Goal: Transaction & Acquisition: Purchase product/service

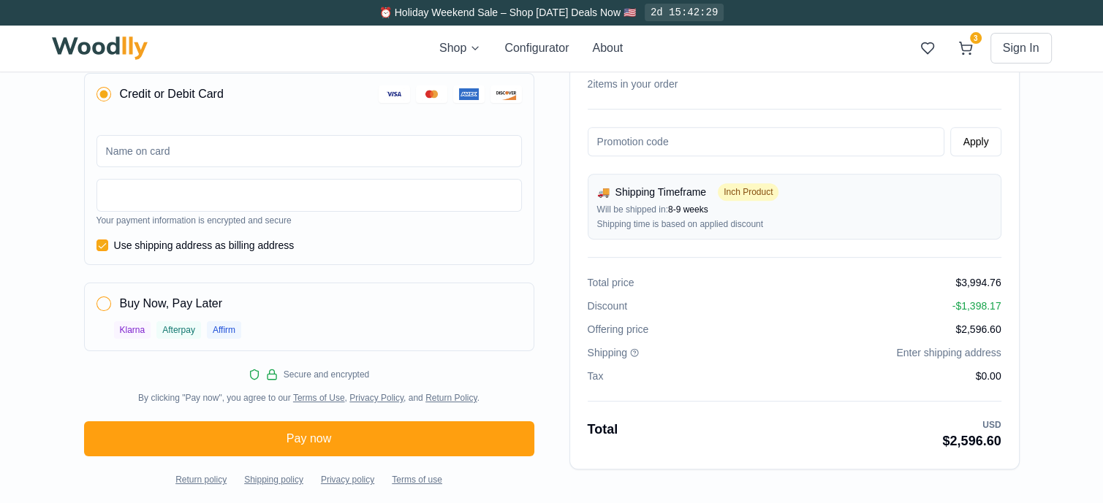
scroll to position [591, 0]
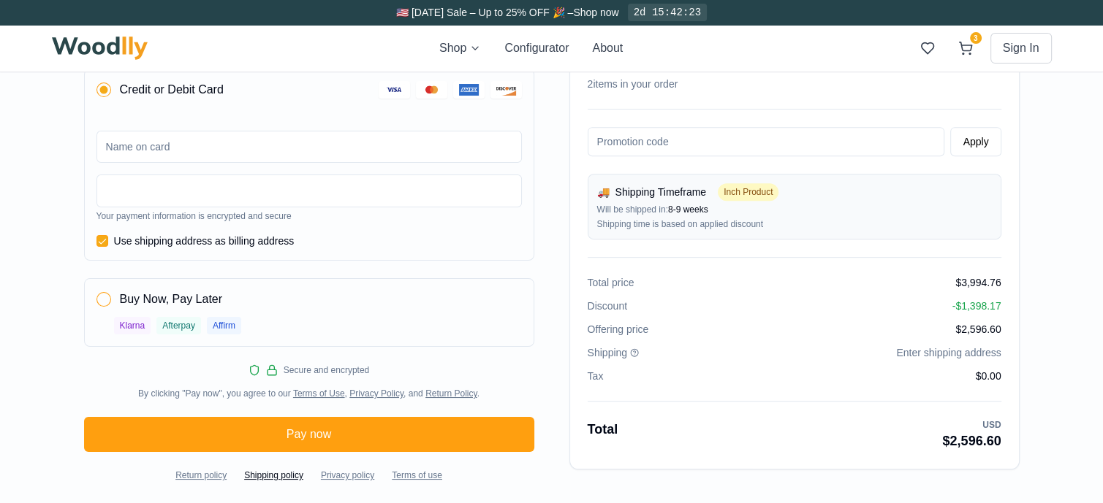
click at [281, 476] on span "Shipping policy" at bounding box center [273, 476] width 59 height 12
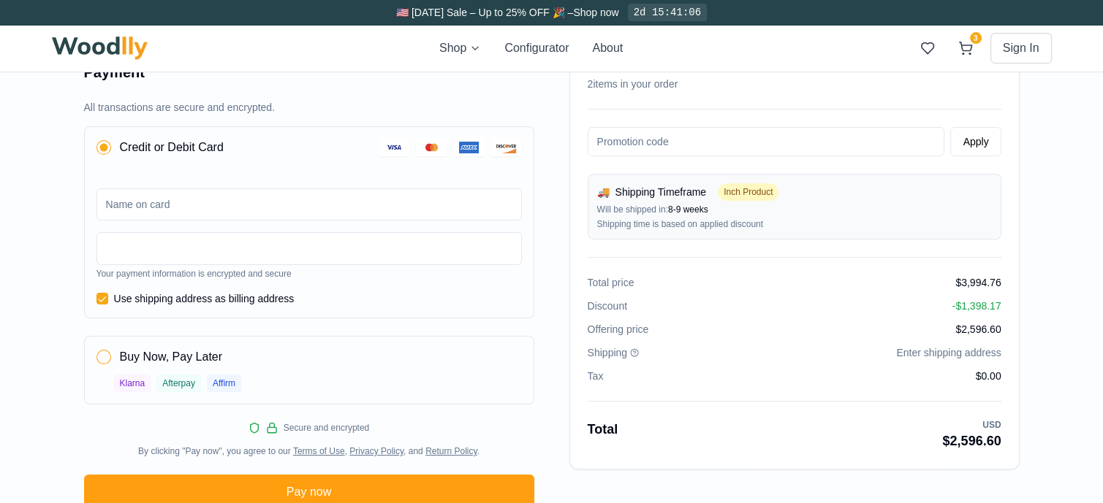
scroll to position [518, 0]
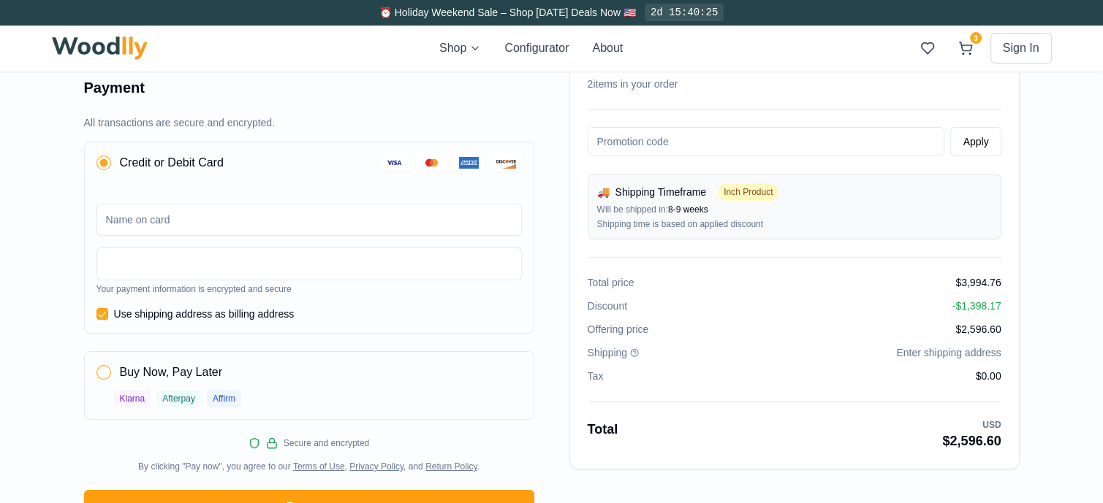
click at [691, 482] on div "Order summary 🚚 Shipping Timeframe Inch Product Will be shipped in: 8-9 weeks S…" at bounding box center [551, 54] width 935 height 1002
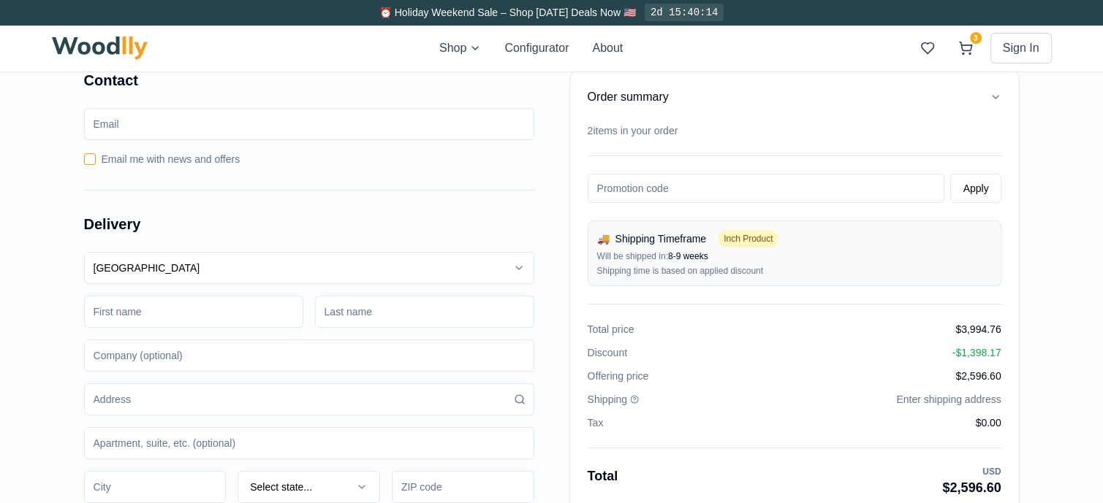
scroll to position [0, 0]
click at [282, 130] on input "email" at bounding box center [309, 125] width 450 height 32
type input "a@[DOMAIN_NAME]"
click at [213, 313] on input at bounding box center [193, 313] width 219 height 32
click at [204, 306] on input "[PERSON_NAME] [PERSON_NAME]" at bounding box center [193, 313] width 219 height 32
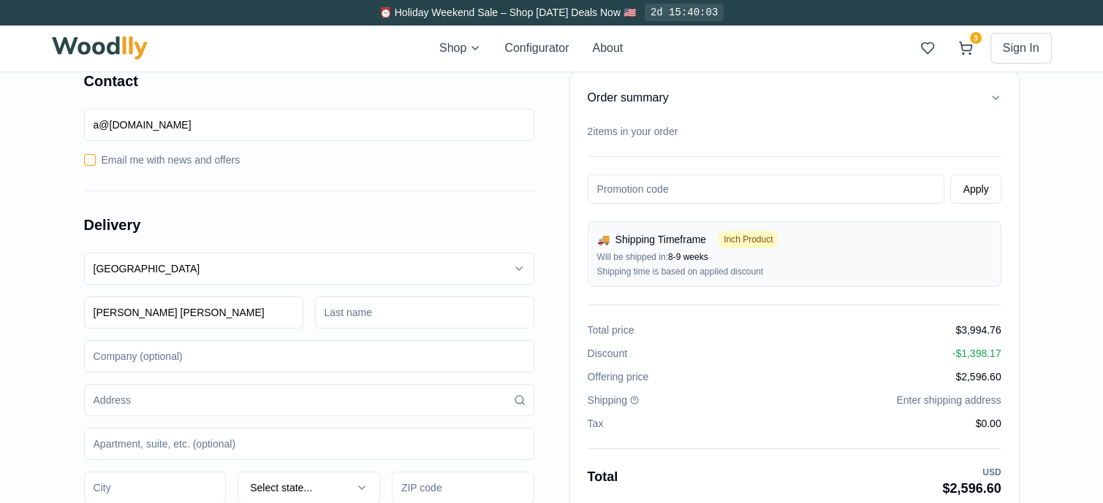
type input "[PERSON_NAME] [PERSON_NAME]"
type input "Kimura"
type input "Annesome"
type input "[STREET_ADDRESS]"
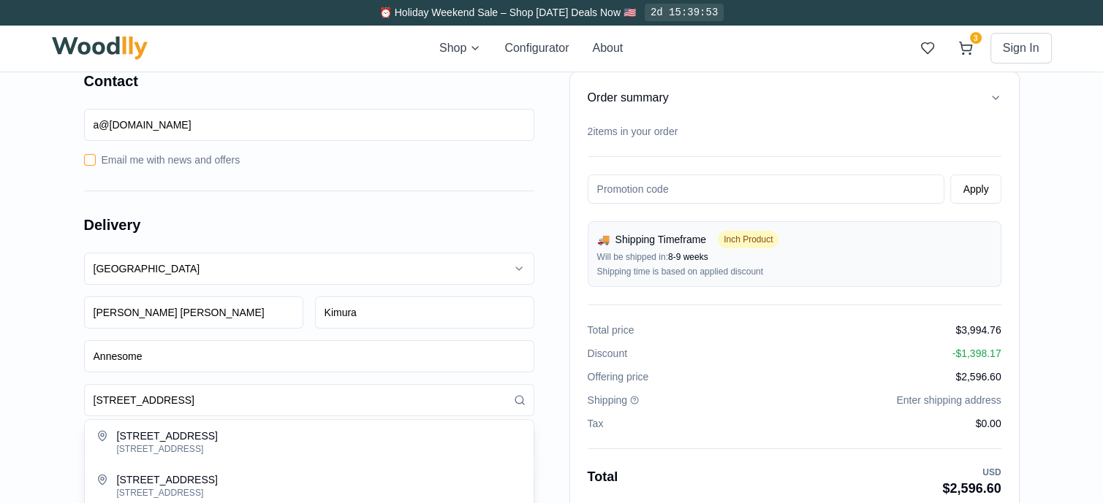
type input "Unit 402"
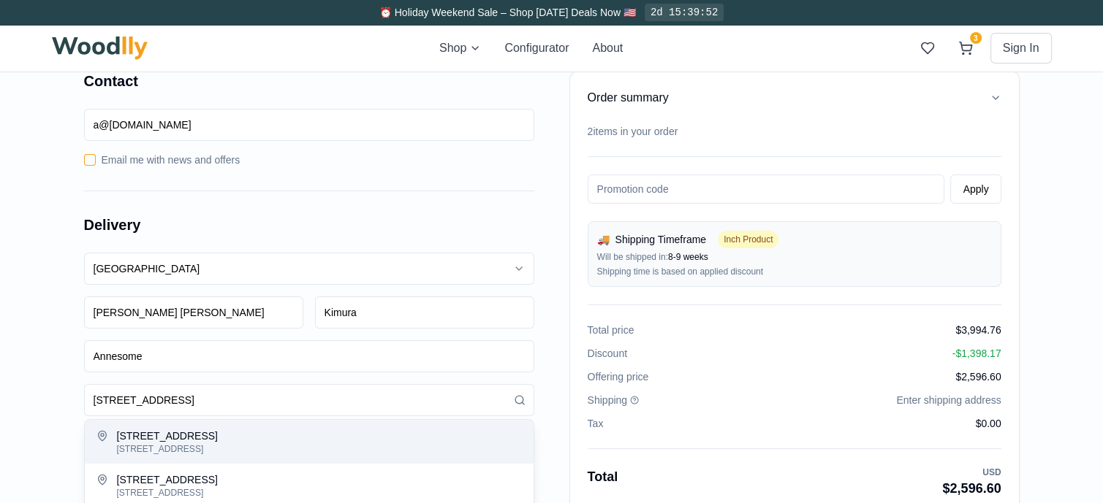
click at [171, 444] on div "[STREET_ADDRESS]" at bounding box center [319, 450] width 405 height 12
type input "[GEOGRAPHIC_DATA]"
type input "94103"
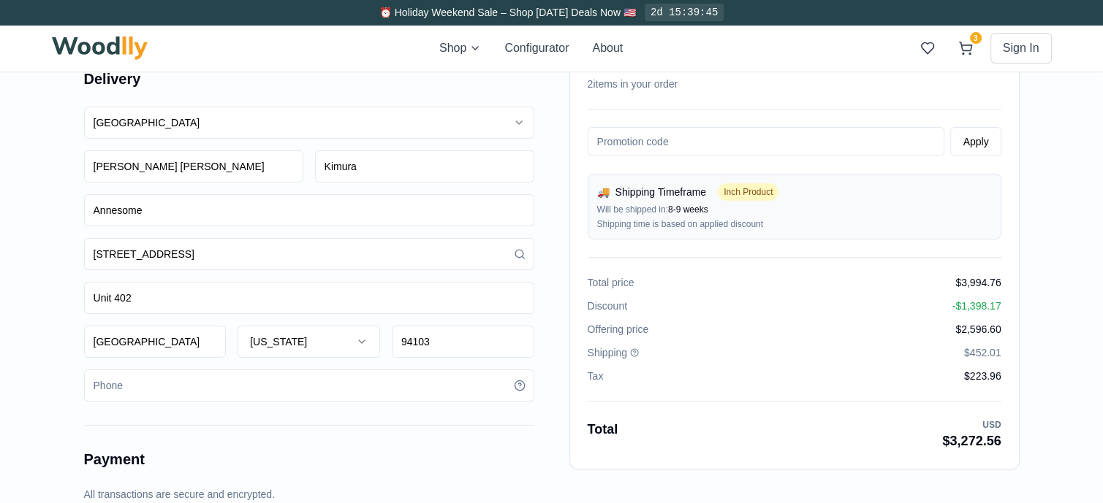
scroll to position [219, 0]
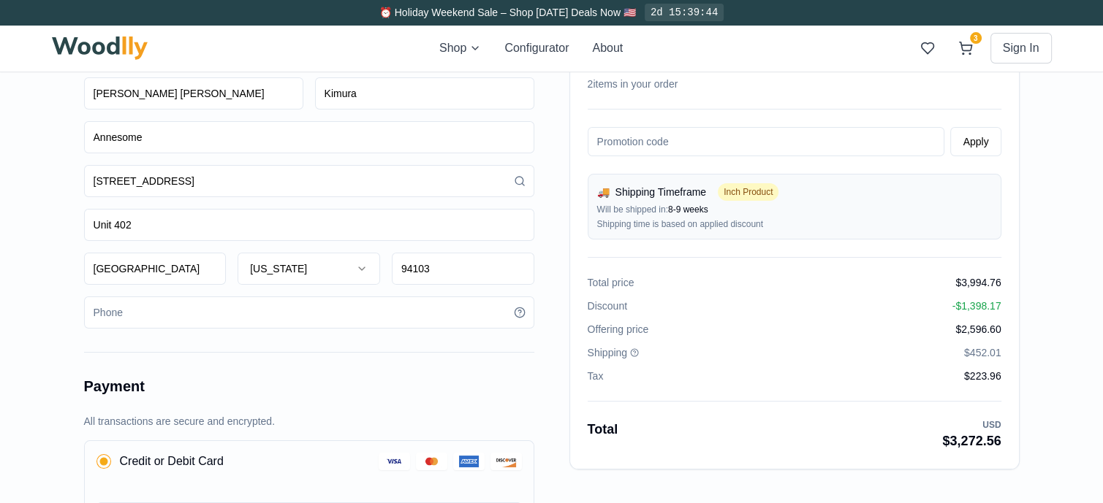
click at [152, 319] on input "tel" at bounding box center [309, 313] width 450 height 32
type input "6508684247"
click at [38, 362] on div "Order summary 🚚 Shipping Timeframe Inch Product Will be shipped in: 8-9 weeks S…" at bounding box center [551, 352] width 1103 height 1049
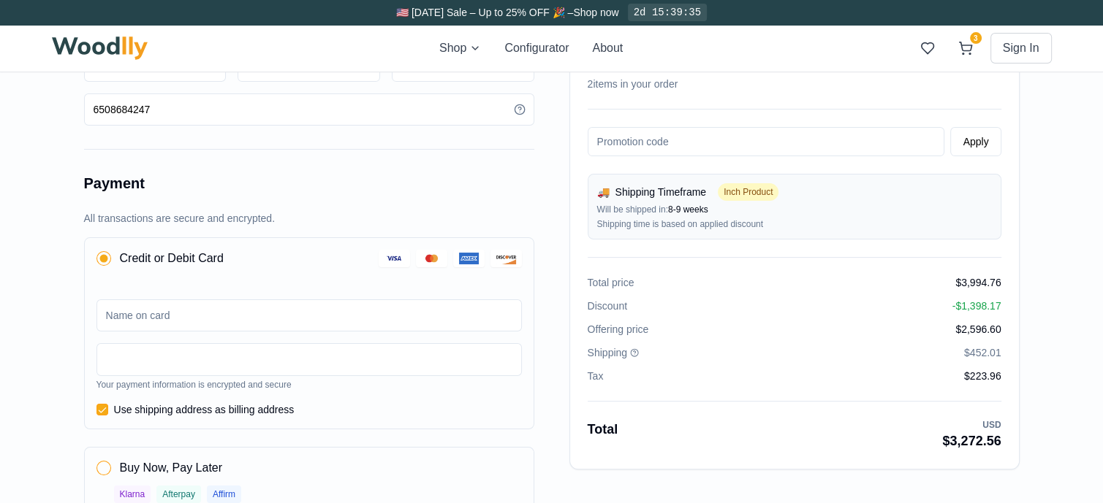
scroll to position [438, 0]
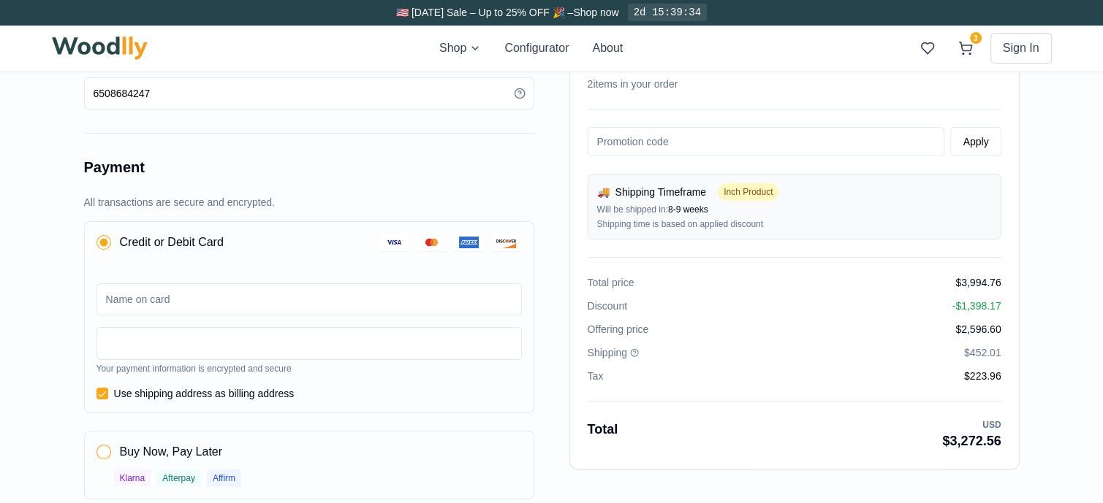
click at [175, 310] on input at bounding box center [308, 300] width 425 height 32
type input "[PERSON_NAME]"
click at [17, 384] on div "Order summary 🚚 Shipping Timeframe Inch Product Will be shipped in: 8-9 weeks S…" at bounding box center [551, 133] width 1103 height 1049
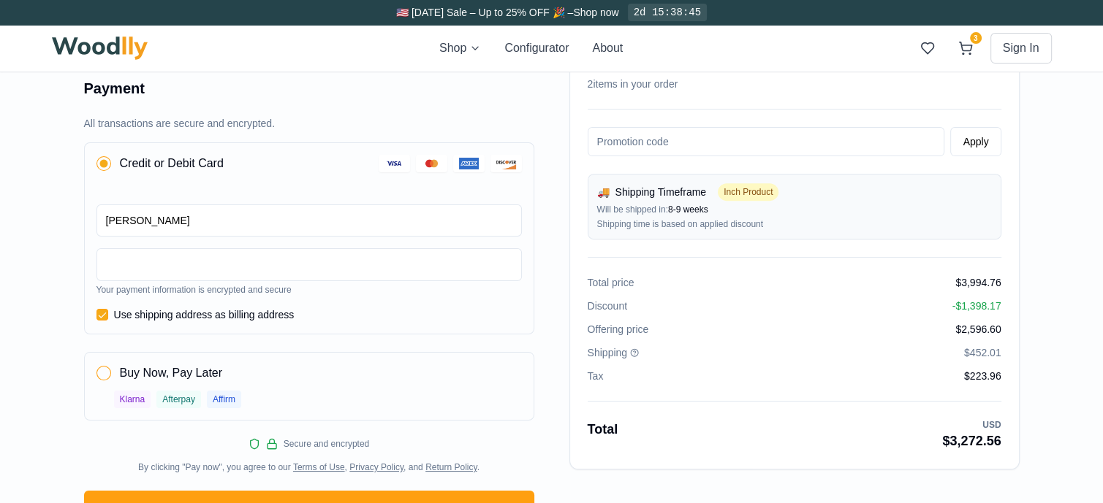
scroll to position [585, 0]
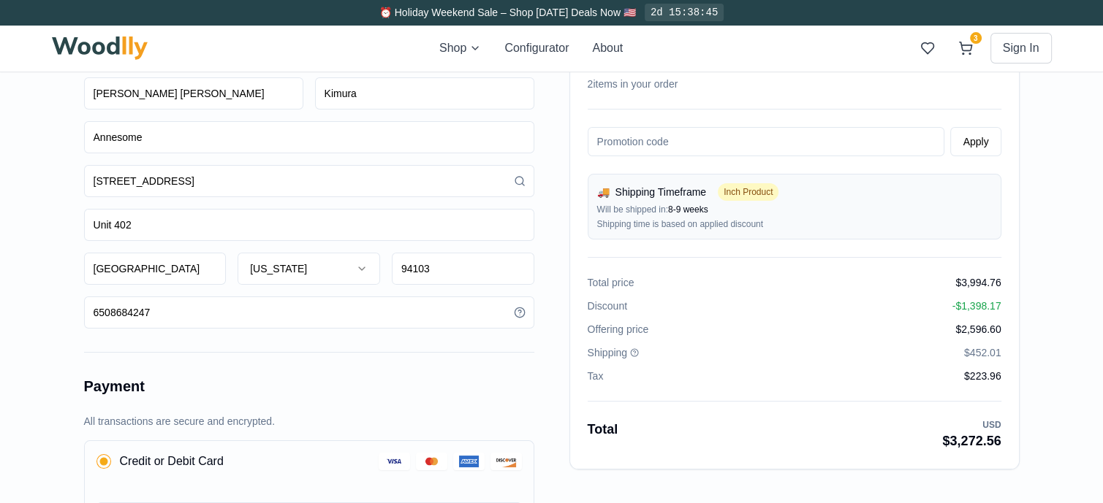
click at [1058, 279] on div "Order summary 🚚 Shipping Timeframe Inch Product Will be shipped in: 8-9 weeks S…" at bounding box center [551, 352] width 1023 height 1049
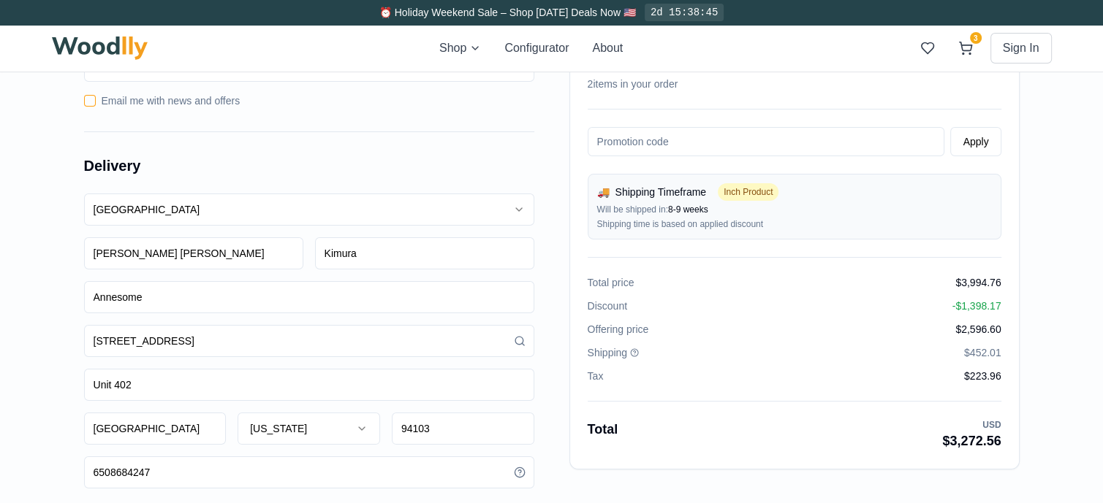
scroll to position [0, 0]
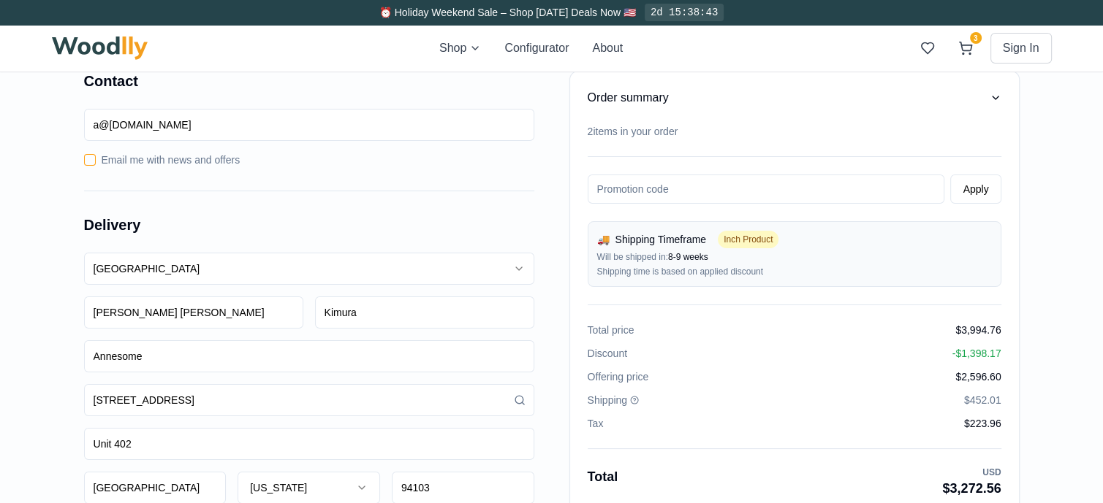
click at [995, 96] on icon "button" at bounding box center [995, 98] width 12 height 12
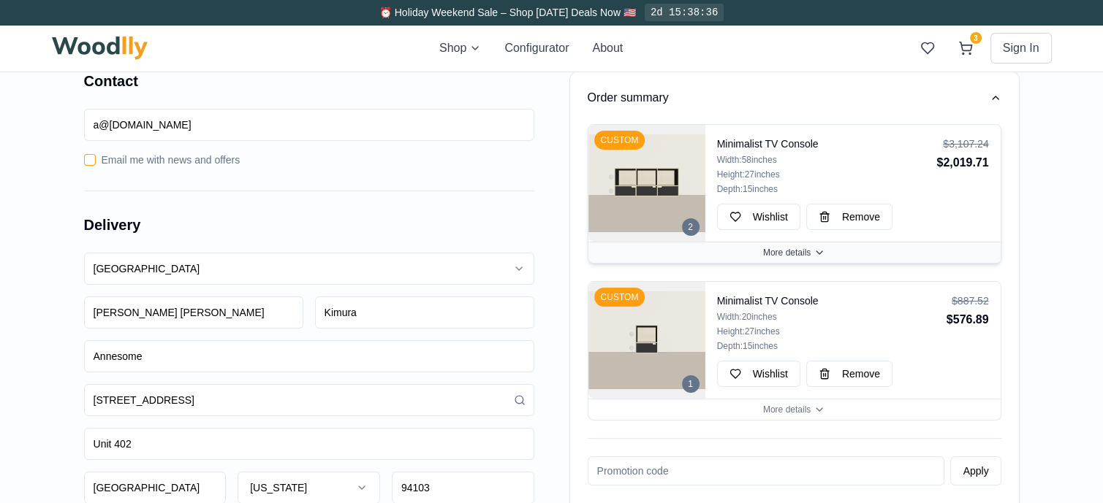
click at [813, 255] on icon "button" at bounding box center [819, 253] width 12 height 12
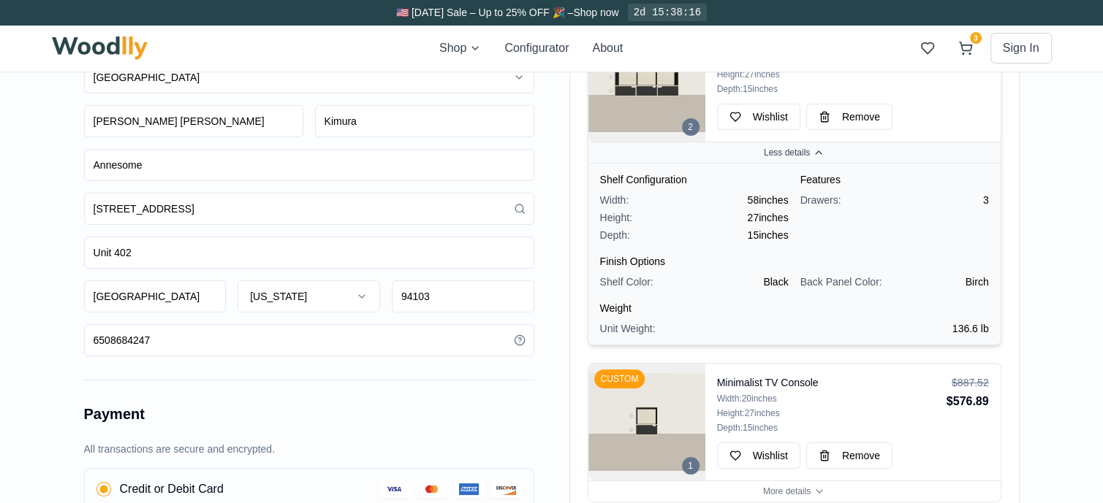
scroll to position [219, 0]
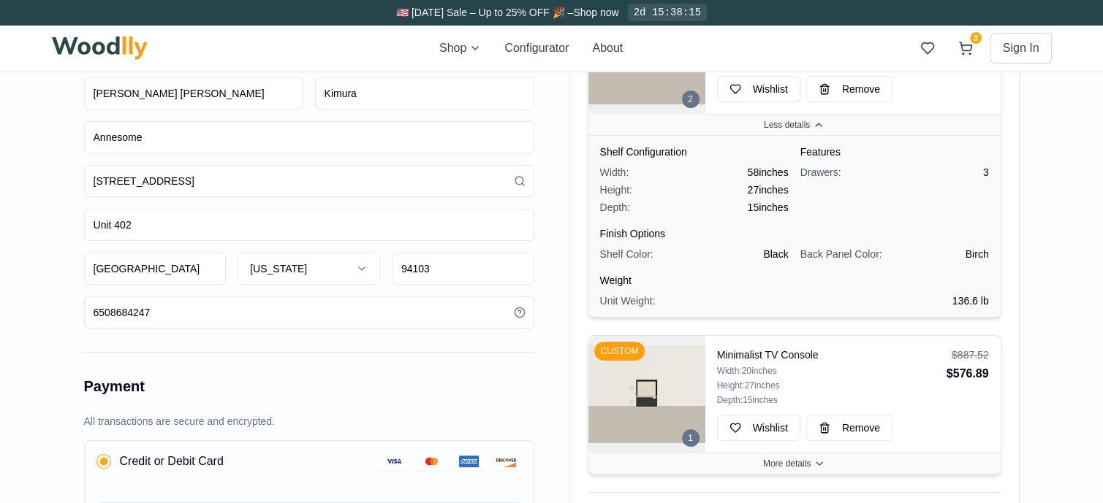
click at [833, 463] on button "More details" at bounding box center [794, 463] width 412 height 21
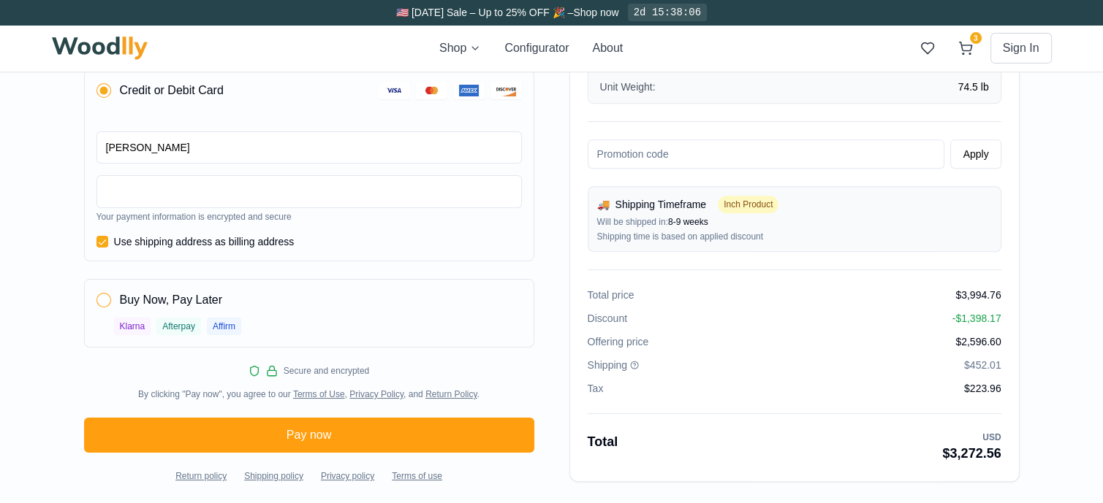
scroll to position [591, 0]
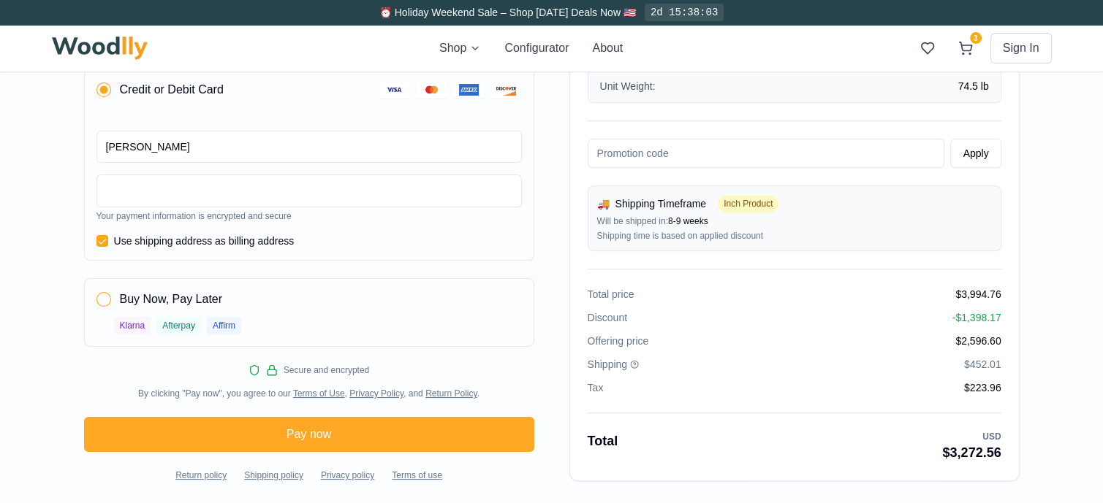
click at [323, 439] on button "Pay now" at bounding box center [309, 434] width 450 height 35
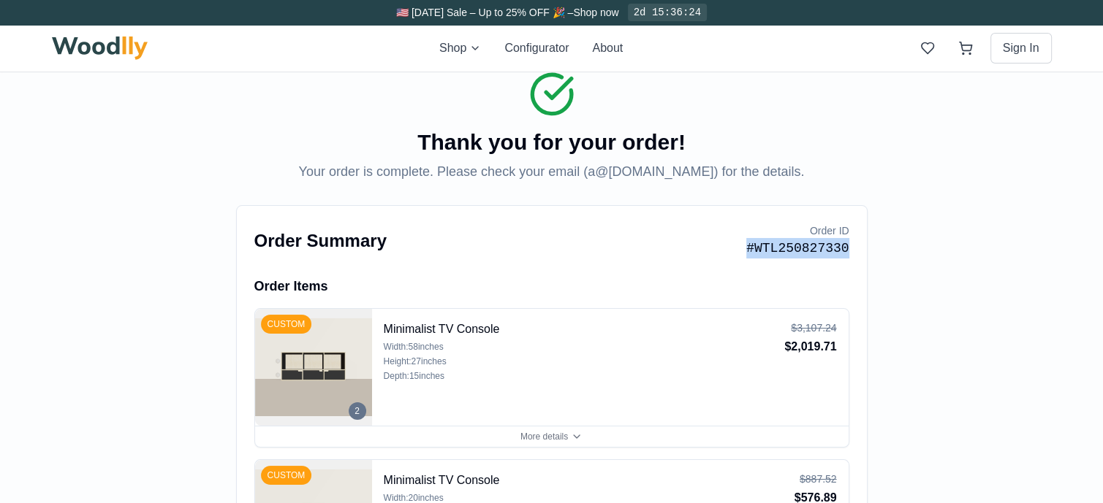
drag, startPoint x: 753, startPoint y: 247, endPoint x: 852, endPoint y: 252, distance: 98.8
copy p "#WTL250827330"
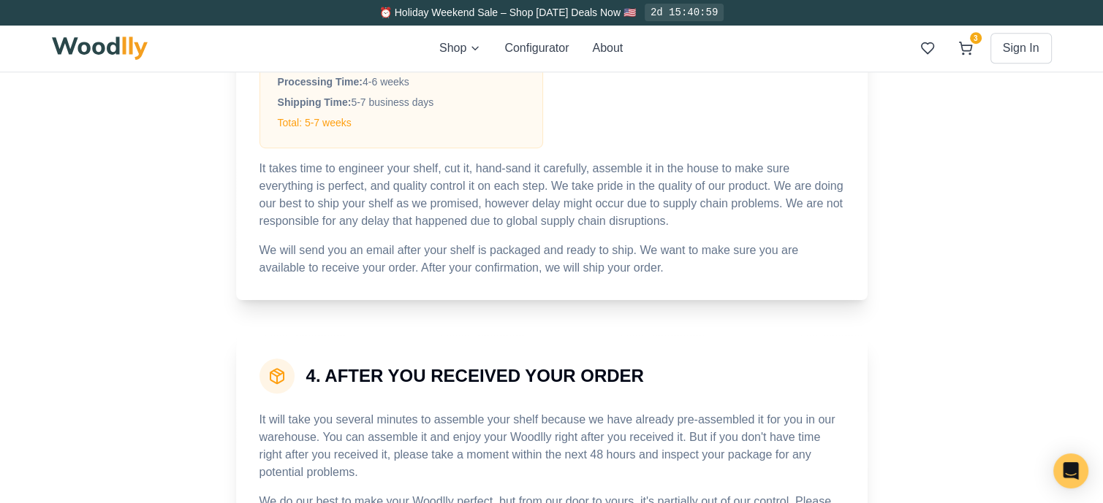
scroll to position [877, 0]
